Goal: Task Accomplishment & Management: Manage account settings

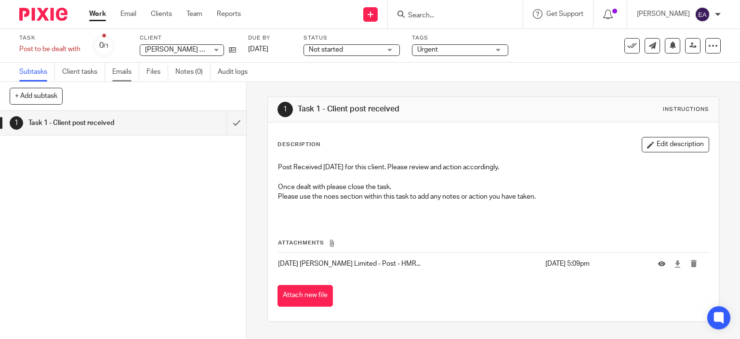
click at [131, 69] on link "Emails" at bounding box center [125, 72] width 27 height 19
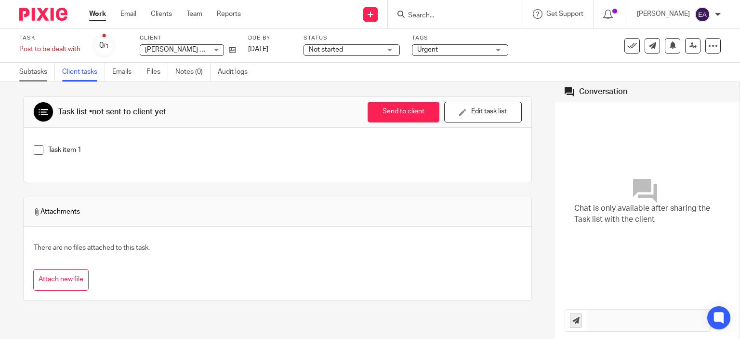
click at [37, 70] on link "Subtasks" at bounding box center [37, 72] width 36 height 19
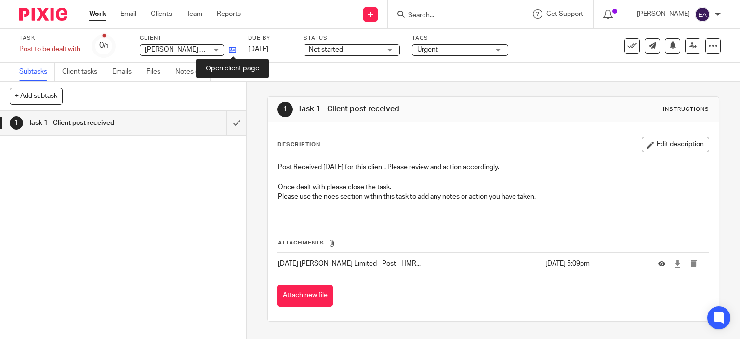
click at [233, 52] on icon at bounding box center [232, 49] width 7 height 7
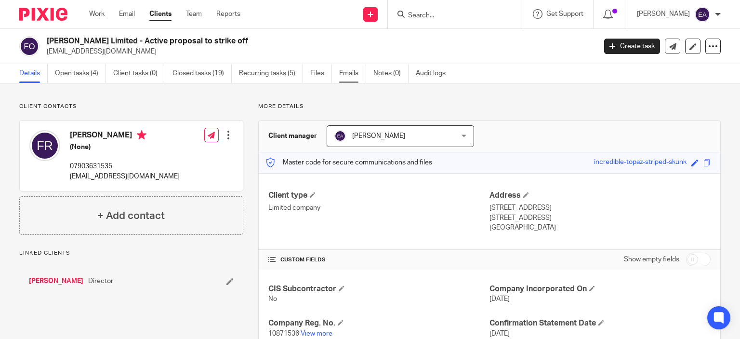
click at [342, 73] on link "Emails" at bounding box center [352, 73] width 27 height 19
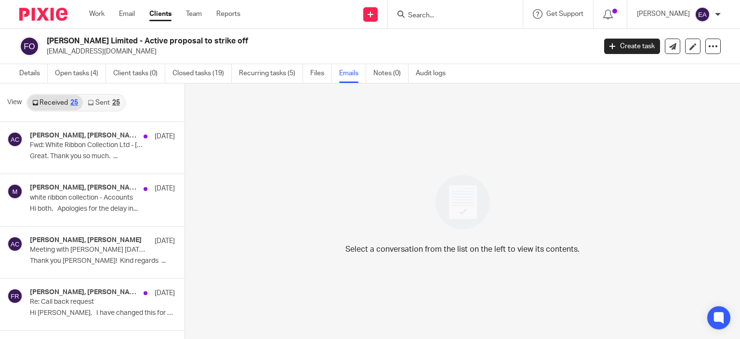
click at [93, 98] on link "Sent 25" at bounding box center [103, 102] width 41 height 15
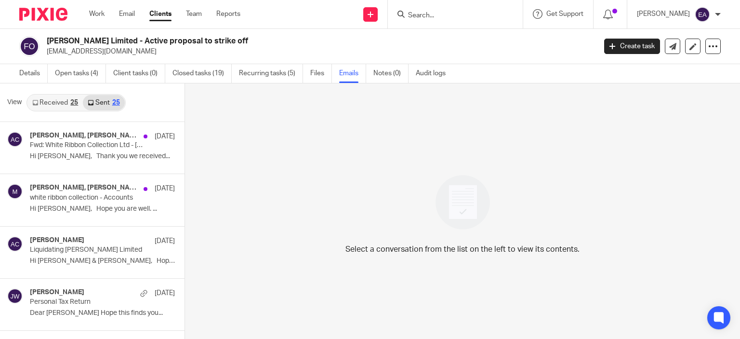
scroll to position [1, 0]
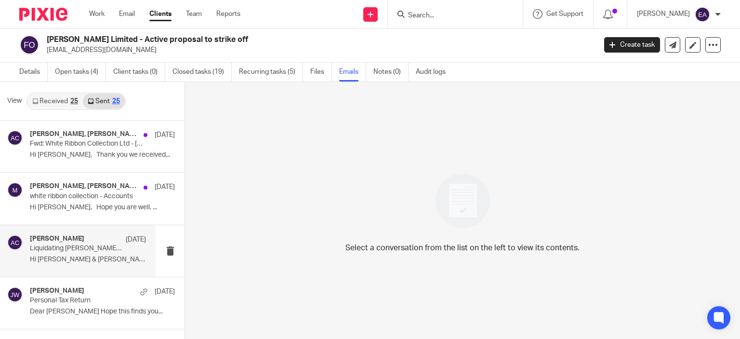
click at [89, 258] on p "Hi Mike & Francesca, Hope you are..." at bounding box center [88, 259] width 116 height 8
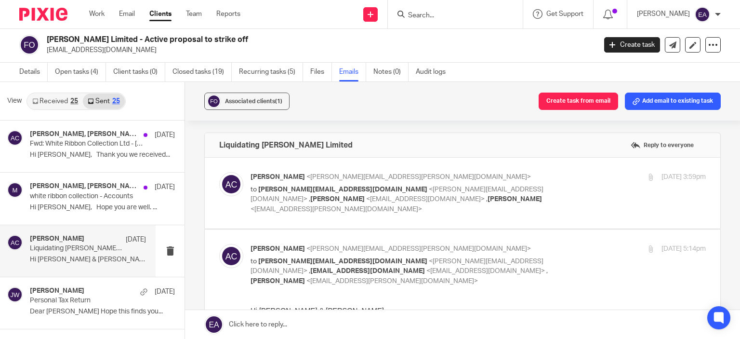
scroll to position [0, 0]
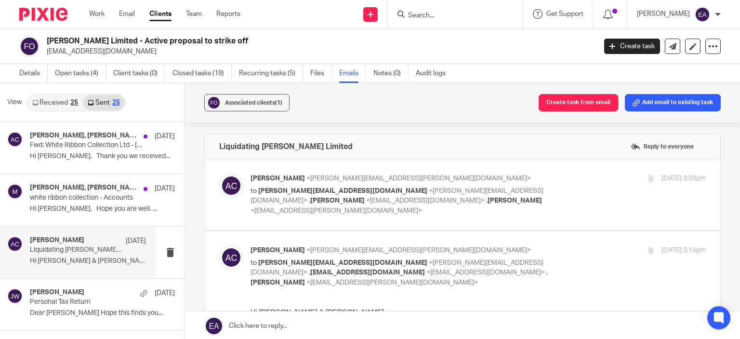
click at [639, 199] on div "Aimee Coveney <aimee.coveney@plan-a.co.uk> to mike@risks-group.co.uk <mike@risk…" at bounding box center [478, 194] width 455 height 42
checkbox input "true"
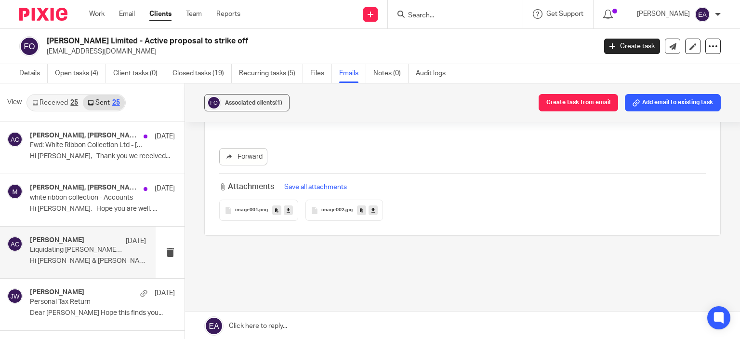
scroll to position [1, 0]
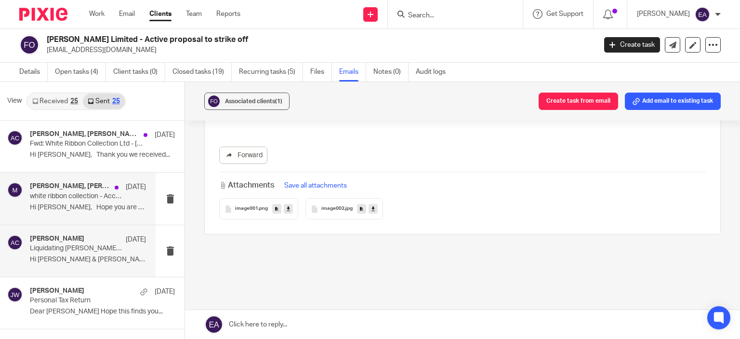
click at [71, 199] on p "white ribbon collection - Accounts" at bounding box center [76, 196] width 93 height 8
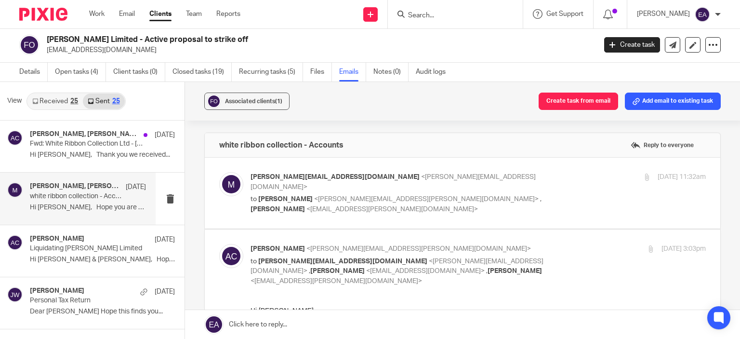
scroll to position [0, 0]
click at [54, 101] on link "Received 25" at bounding box center [54, 100] width 55 height 15
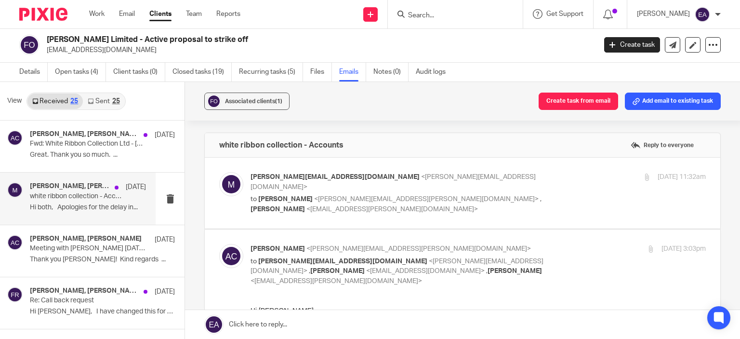
click at [78, 199] on p "white ribbon collection - Accounts" at bounding box center [76, 196] width 93 height 8
click at [62, 202] on div "Aimee Coveney, mike@risks-group.co.uk 30 Jun white ribbon collection - Accounts…" at bounding box center [88, 198] width 116 height 32
click at [71, 227] on div "Francesca Rider, Aimee Coveney 10 Mar Meeting with Jaye 11/03 at 10:30am Thank …" at bounding box center [78, 251] width 156 height 52
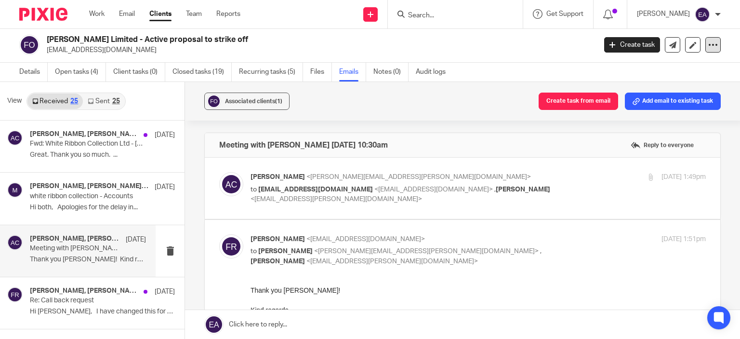
click at [708, 45] on icon at bounding box center [713, 45] width 10 height 10
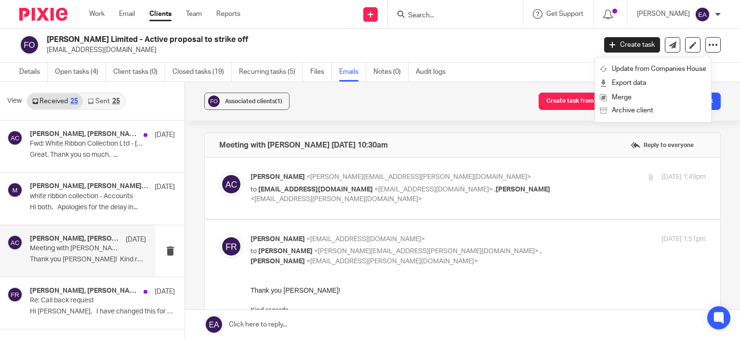
click at [726, 46] on div "Francesca Rider Limited - Active proposal to strike off francescarider123@gmail…" at bounding box center [370, 44] width 740 height 35
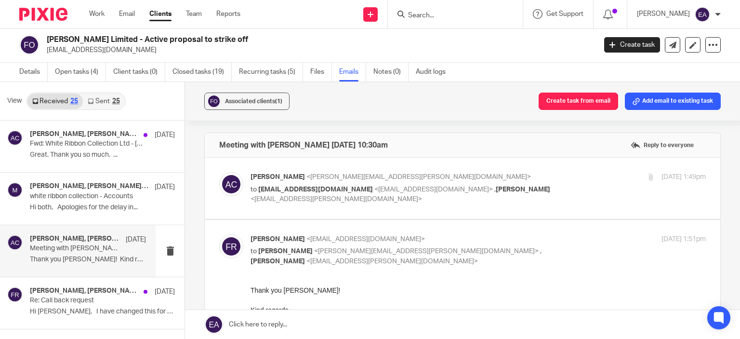
click at [720, 12] on div at bounding box center [718, 15] width 6 height 6
click at [77, 68] on link "Open tasks (4)" at bounding box center [80, 72] width 51 height 19
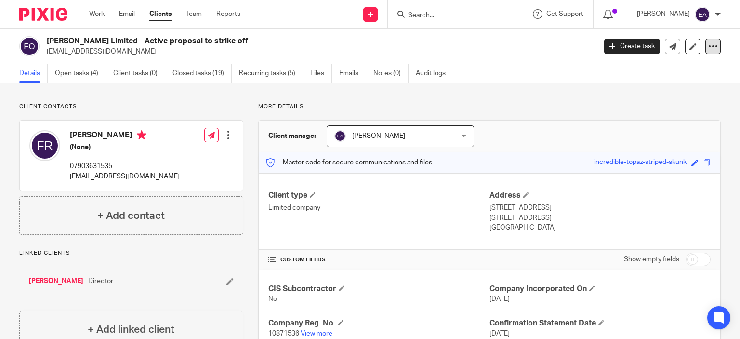
click at [708, 48] on icon at bounding box center [713, 46] width 10 height 10
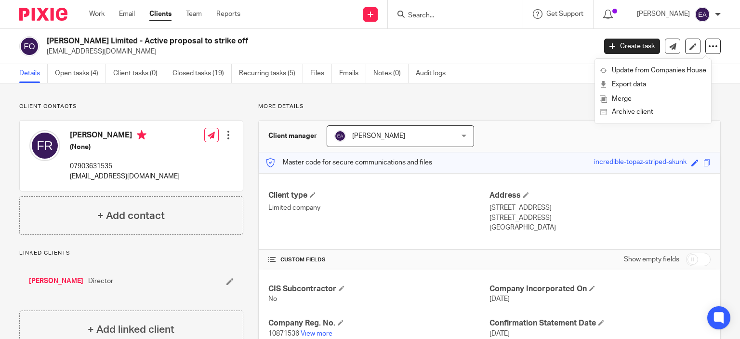
click at [720, 13] on div at bounding box center [718, 15] width 6 height 6
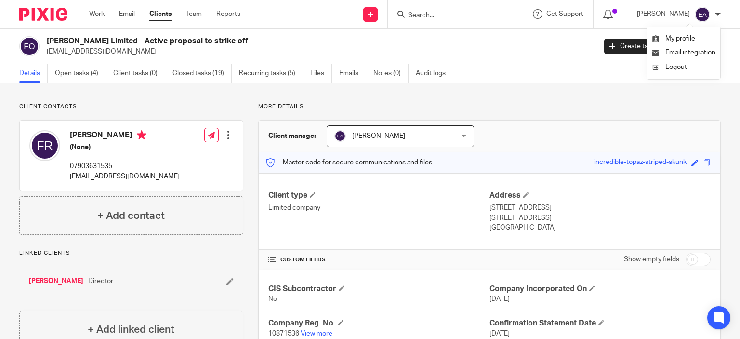
click at [588, 90] on div "Client contacts Francesca Rider (None) 07903631535 francescarider123@gmail.com …" at bounding box center [370, 279] width 740 height 393
click at [590, 65] on div "Details Open tasks (4) Client tasks (0) Closed tasks (19) Recurring tasks (5) F…" at bounding box center [370, 73] width 740 height 19
click at [713, 117] on div "More details Client manager Eva Avram Eva Avram Aimee Coveney Alison Whelan Cal…" at bounding box center [482, 280] width 478 height 355
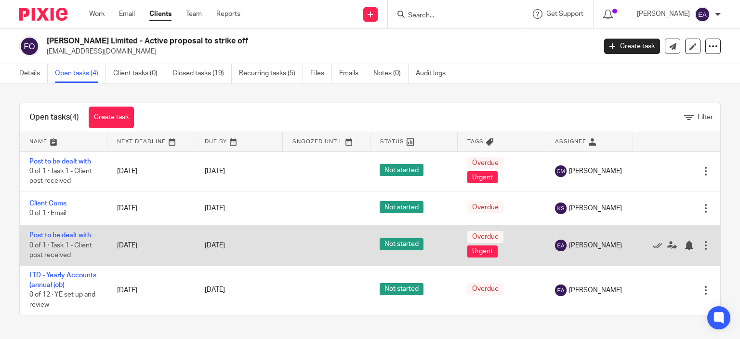
click at [701, 242] on div at bounding box center [706, 245] width 10 height 10
click at [667, 245] on icon at bounding box center [672, 245] width 10 height 10
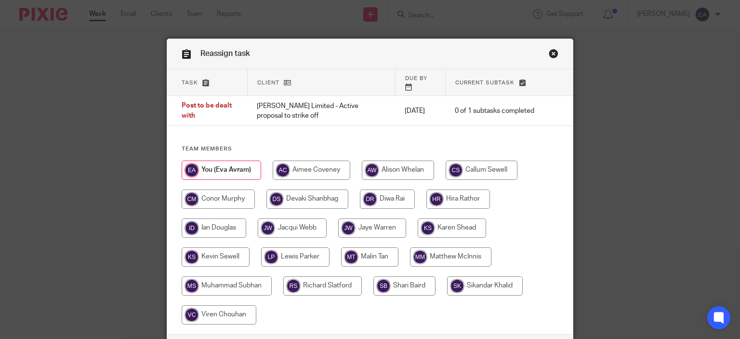
click at [204, 223] on input "radio" at bounding box center [214, 227] width 65 height 19
radio input "true"
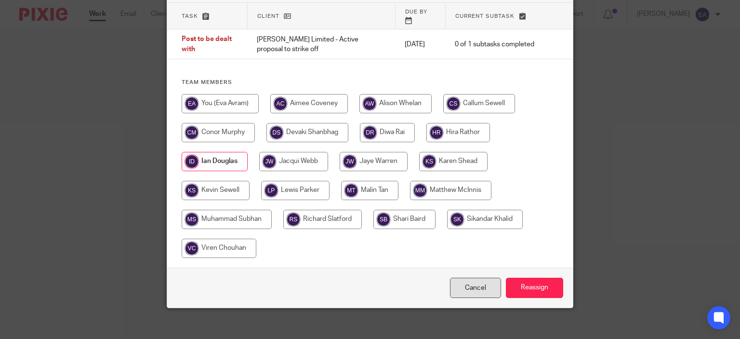
click at [472, 281] on link "Cancel" at bounding box center [475, 288] width 51 height 21
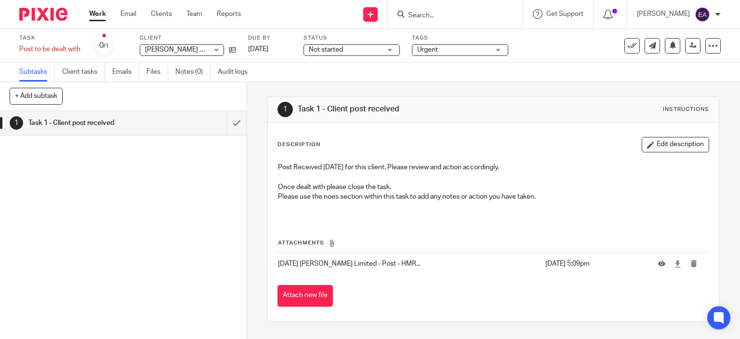
click at [97, 15] on link "Work" at bounding box center [97, 14] width 17 height 10
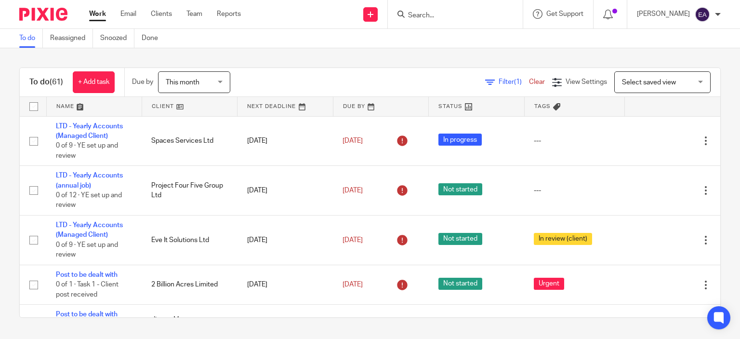
click at [62, 101] on link at bounding box center [94, 106] width 95 height 19
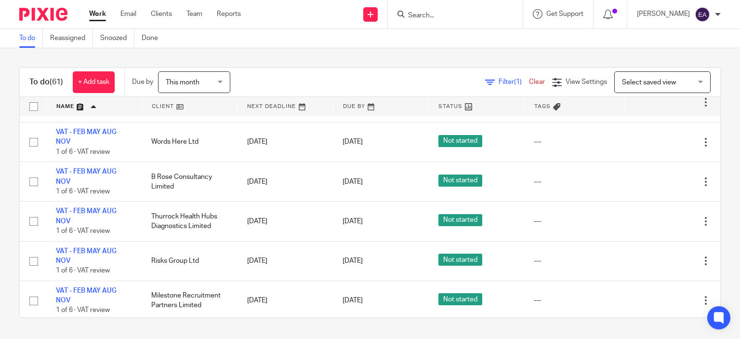
scroll to position [2649, 0]
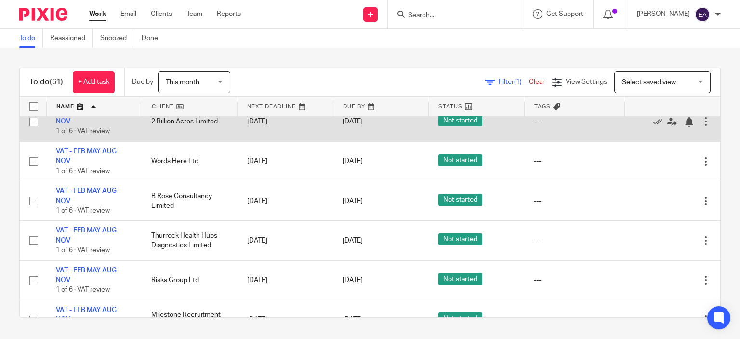
click at [156, 134] on td "2 Billion Acres Limited" at bounding box center [189, 122] width 95 height 40
click at [102, 125] on link "VAT - FEB MAY AUG NOV" at bounding box center [86, 116] width 61 height 16
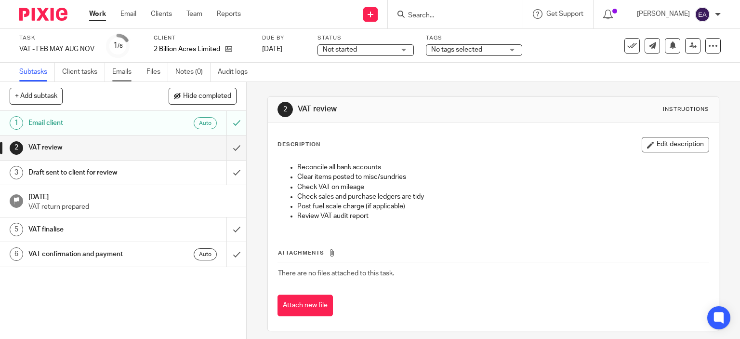
click at [132, 70] on link "Emails" at bounding box center [125, 72] width 27 height 19
click at [228, 48] on icon at bounding box center [228, 48] width 7 height 7
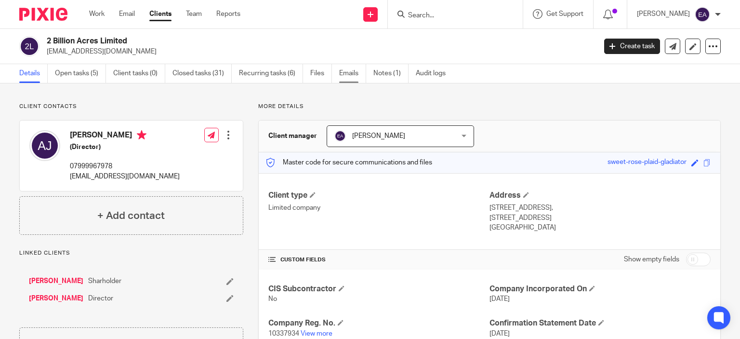
click at [353, 72] on link "Emails" at bounding box center [352, 73] width 27 height 19
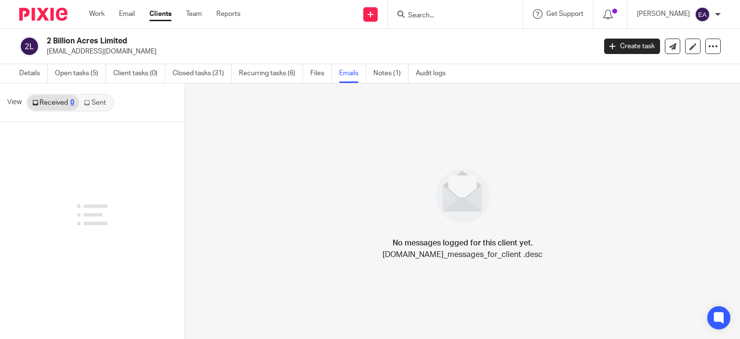
click at [389, 73] on link "Notes (1)" at bounding box center [390, 73] width 35 height 19
